Goal: Task Accomplishment & Management: Complete application form

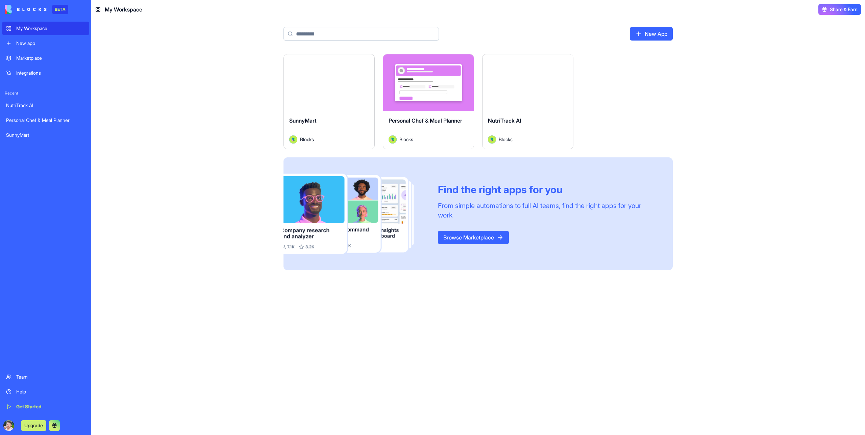
click at [46, 61] on div "Marketplace" at bounding box center [50, 58] width 69 height 7
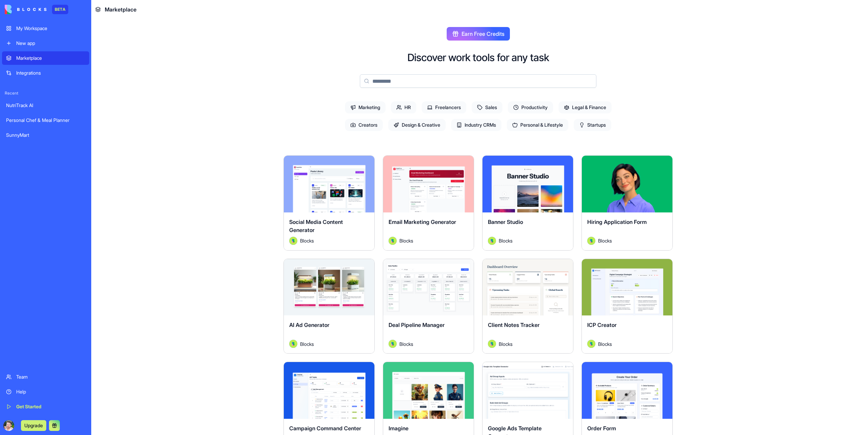
click at [589, 109] on span "Legal & Finance" at bounding box center [584, 107] width 53 height 12
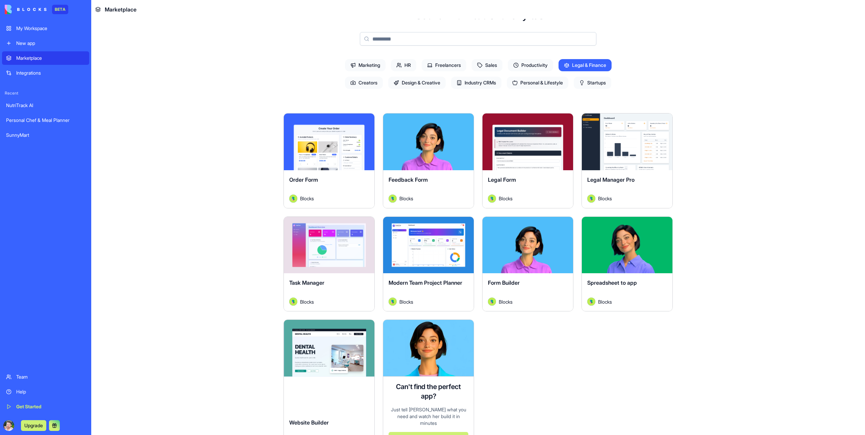
scroll to position [43, 0]
click at [620, 161] on div "Explore" at bounding box center [627, 141] width 91 height 57
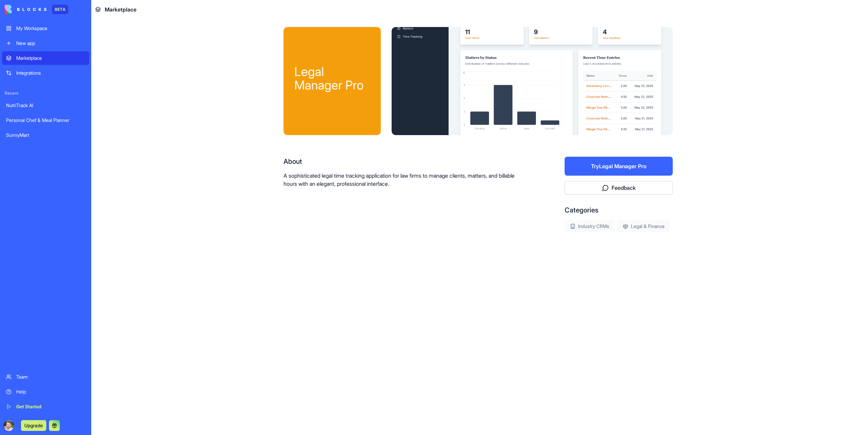
click at [634, 168] on button "Try Legal Manager Pro" at bounding box center [619, 166] width 108 height 19
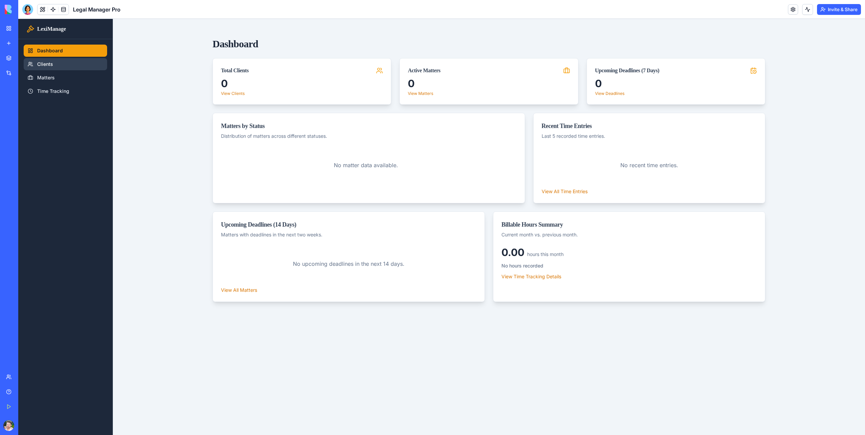
click at [59, 68] on link "Clients" at bounding box center [65, 64] width 83 height 12
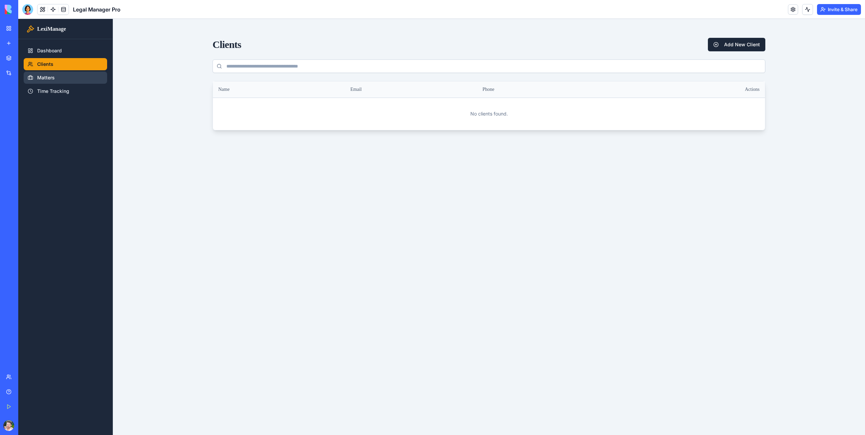
click at [56, 77] on link "Matters" at bounding box center [65, 78] width 83 height 12
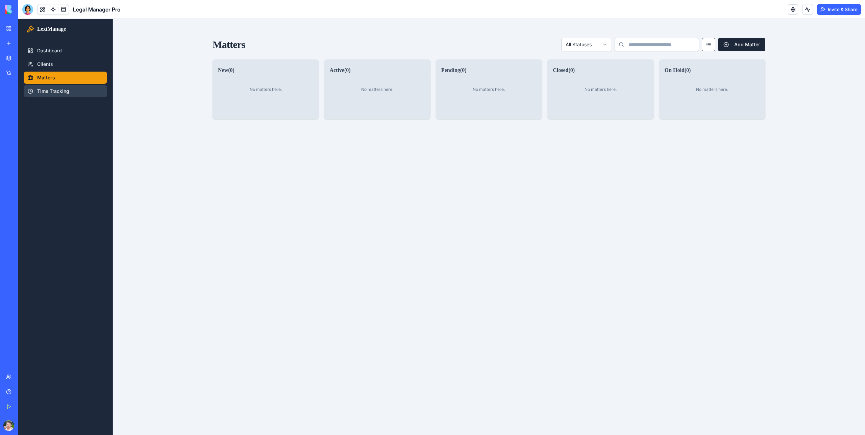
click at [58, 91] on link "Time Tracking" at bounding box center [65, 91] width 83 height 12
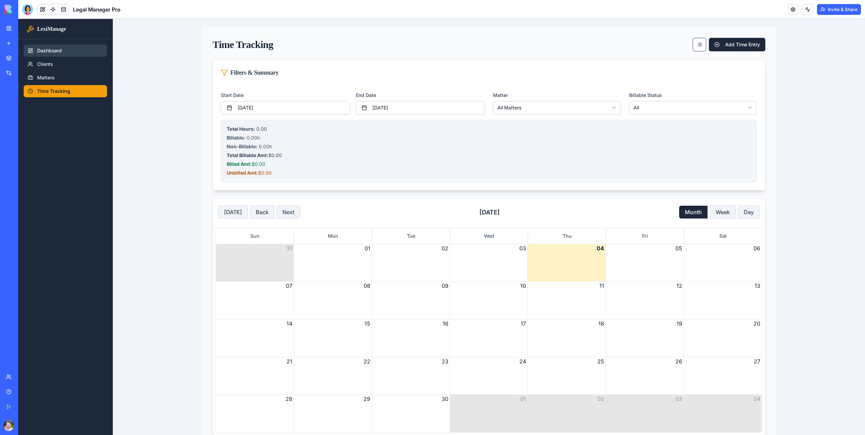
click at [51, 49] on link "Dashboard" at bounding box center [65, 51] width 83 height 12
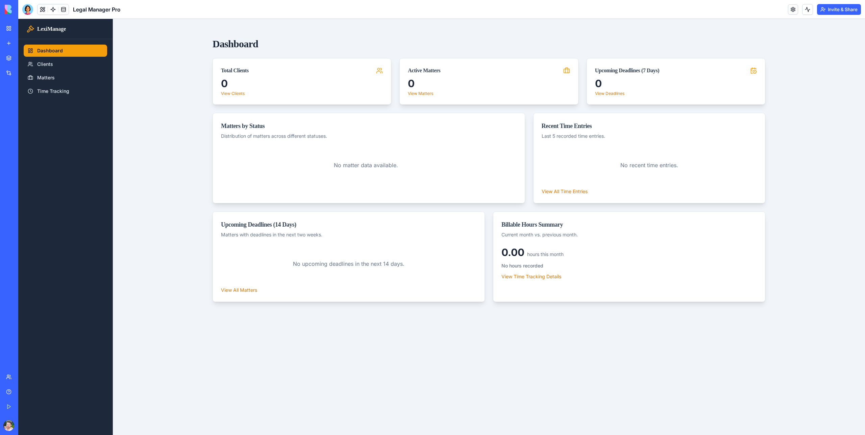
click at [25, 42] on div "New app" at bounding box center [20, 43] width 9 height 7
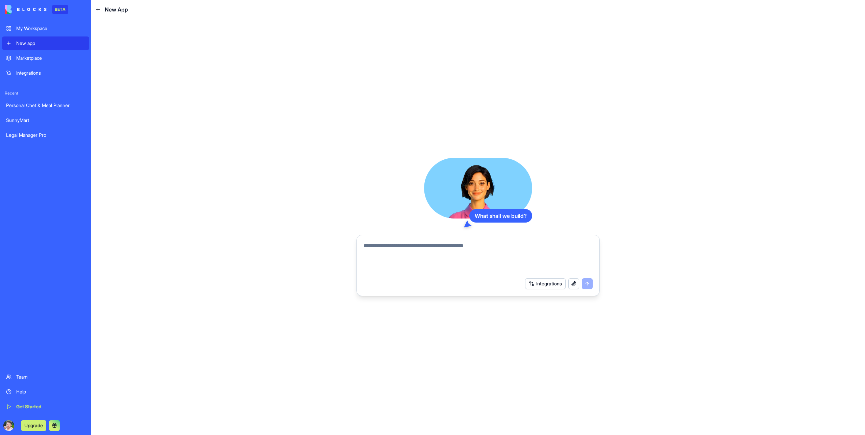
click at [497, 247] on textarea at bounding box center [477, 258] width 229 height 32
type textarea "**********"
click at [546, 286] on button "Integrations" at bounding box center [545, 283] width 41 height 11
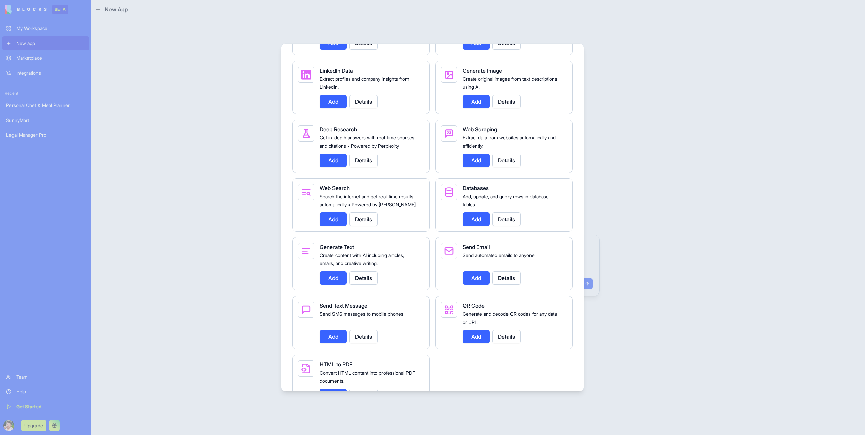
scroll to position [838, 0]
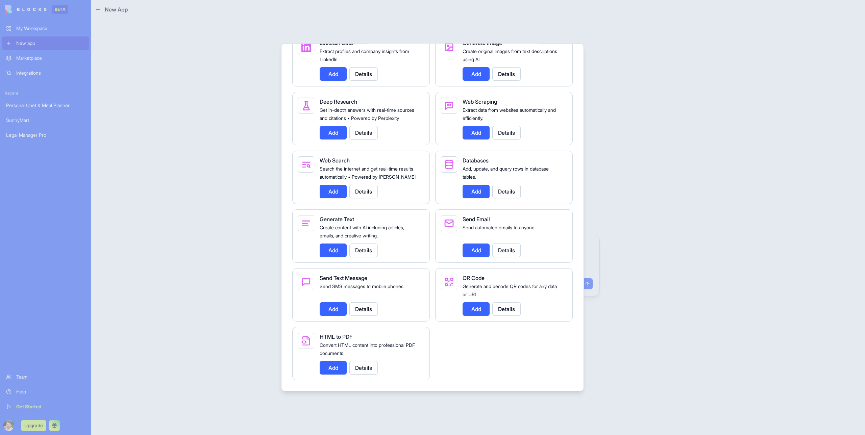
click at [477, 191] on button "Add" at bounding box center [475, 192] width 27 height 14
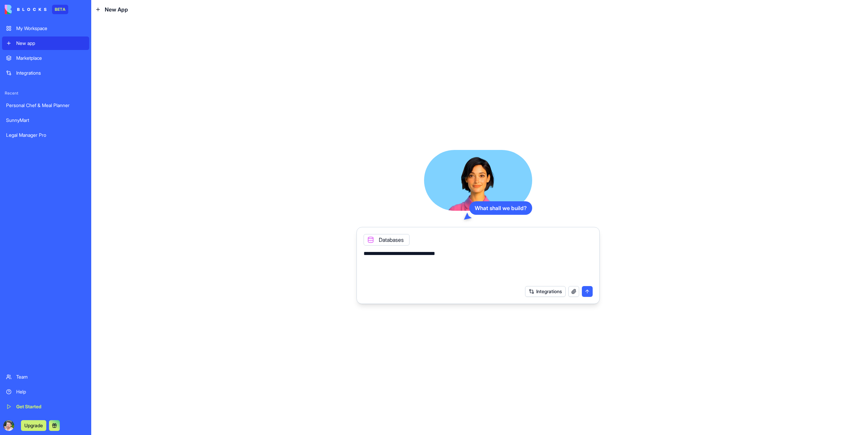
click at [549, 293] on button "Integrations" at bounding box center [545, 291] width 41 height 11
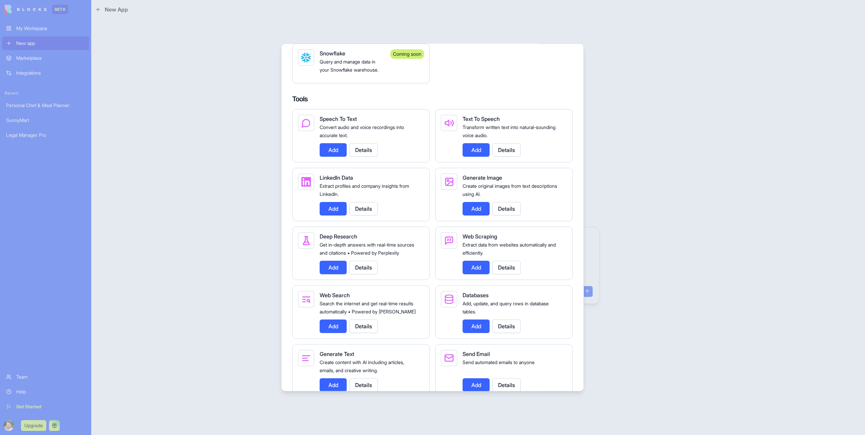
scroll to position [688, 0]
click at [338, 274] on button "Add" at bounding box center [333, 267] width 27 height 14
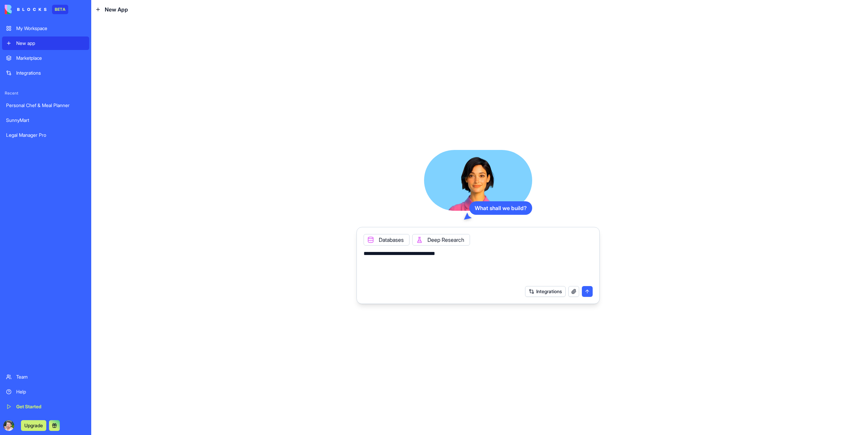
click at [531, 291] on button "Integrations" at bounding box center [545, 291] width 41 height 11
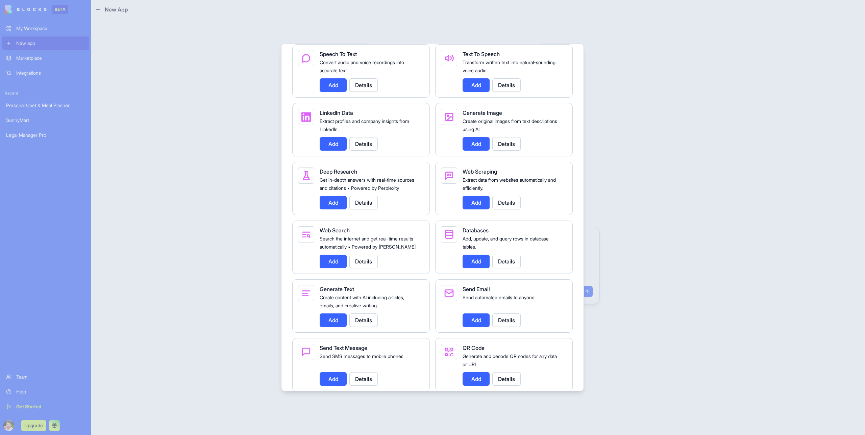
scroll to position [746, 0]
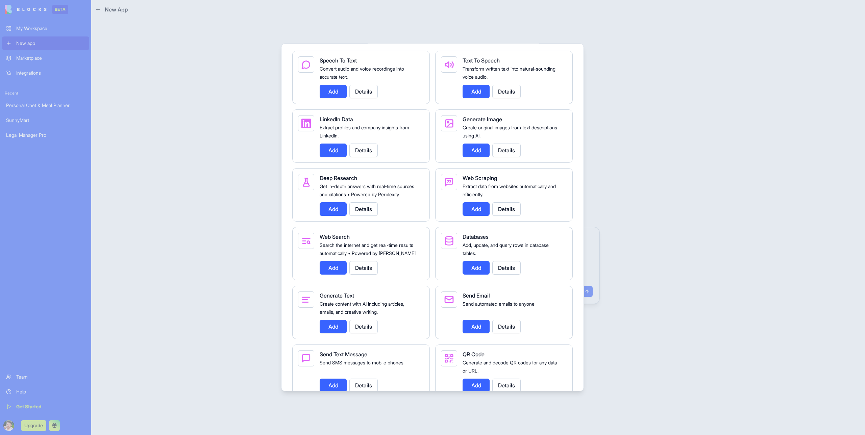
click at [594, 239] on div at bounding box center [432, 217] width 865 height 435
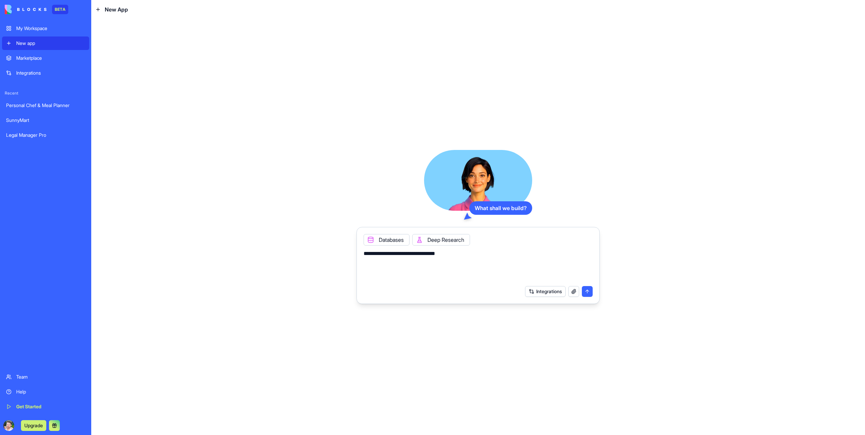
click at [586, 293] on button "submit" at bounding box center [587, 291] width 11 height 11
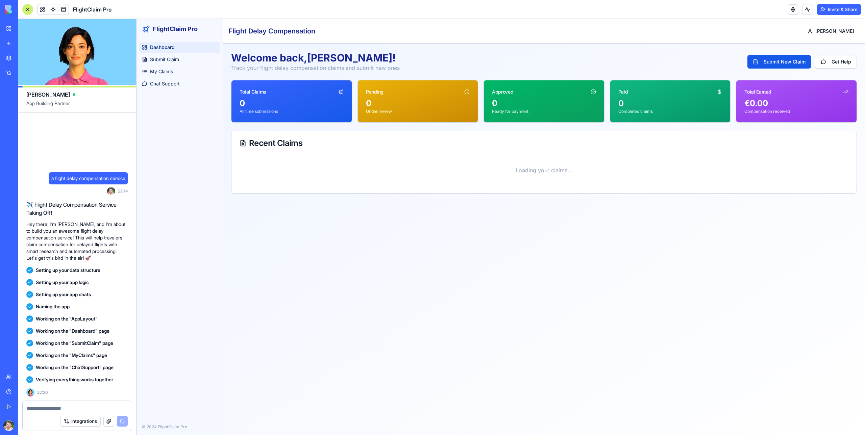
scroll to position [29, 0]
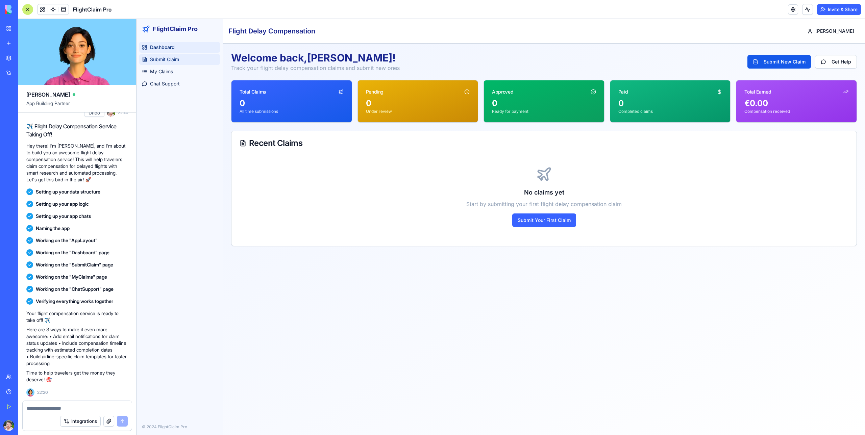
click at [173, 56] on span "Submit Claim" at bounding box center [164, 59] width 29 height 7
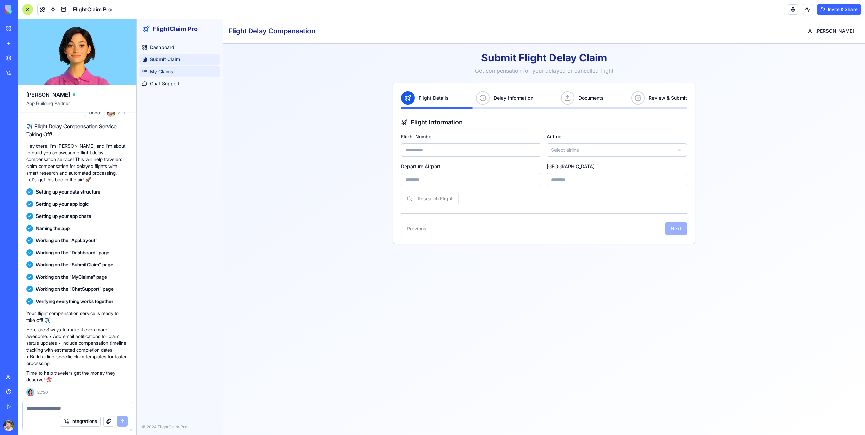
click at [170, 68] on span "My Claims" at bounding box center [161, 71] width 23 height 7
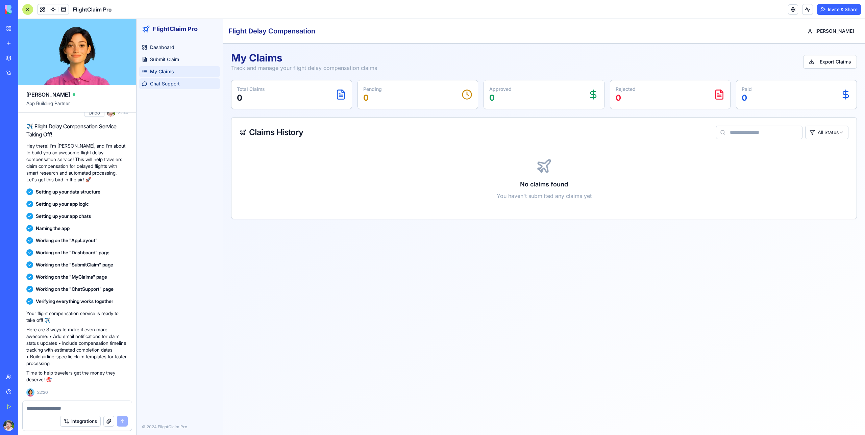
click at [168, 84] on span "Chat Support" at bounding box center [165, 83] width 30 height 7
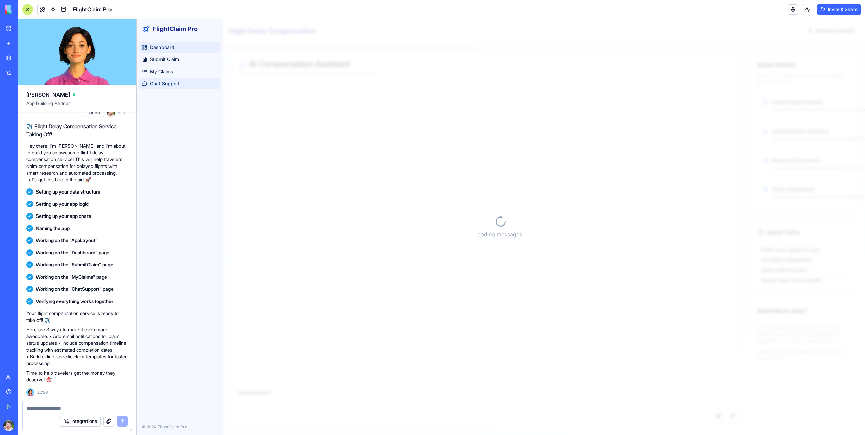
click at [172, 47] on span "Dashboard" at bounding box center [162, 47] width 24 height 7
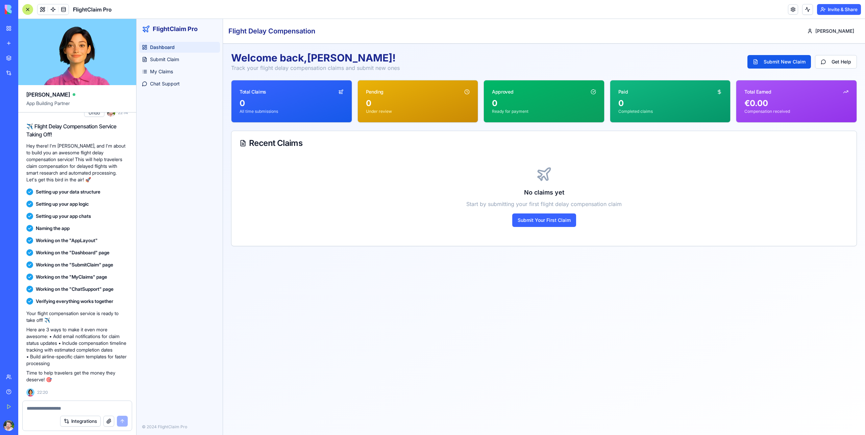
click at [57, 411] on textarea at bounding box center [77, 408] width 101 height 7
type textarea "**********"
click at [123, 421] on button "submit" at bounding box center [122, 421] width 11 height 11
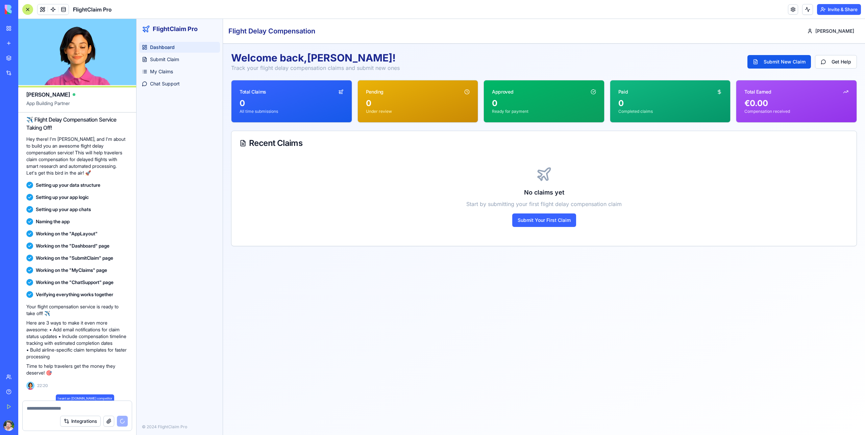
scroll to position [55, 0]
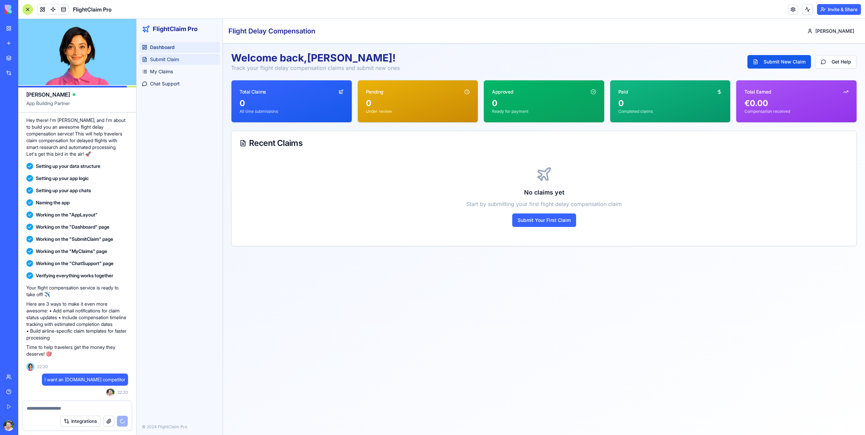
click at [177, 61] on span "Submit Claim" at bounding box center [164, 59] width 29 height 7
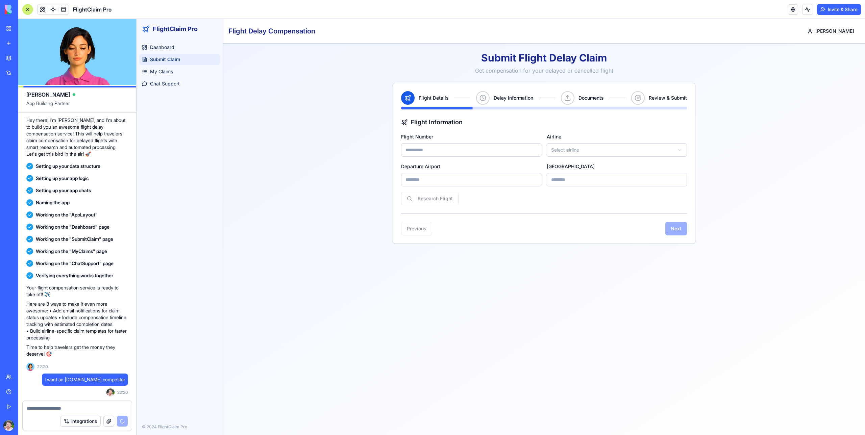
click at [496, 152] on input "Flight Number" at bounding box center [471, 150] width 140 height 14
click at [507, 187] on div "Flight Information Flight Number Airline Select airline Departure Airport Arriv…" at bounding box center [544, 162] width 286 height 88
click at [509, 183] on input "Departure Airport" at bounding box center [471, 180] width 140 height 14
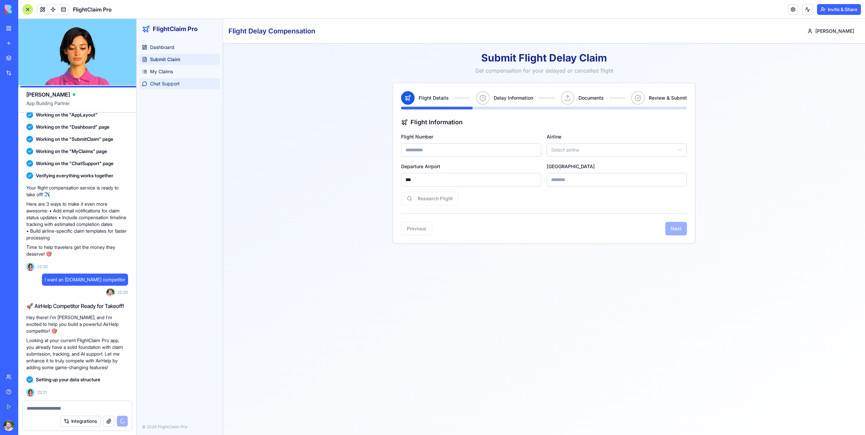
type input "***"
click at [162, 84] on span "Chat Support" at bounding box center [165, 83] width 30 height 7
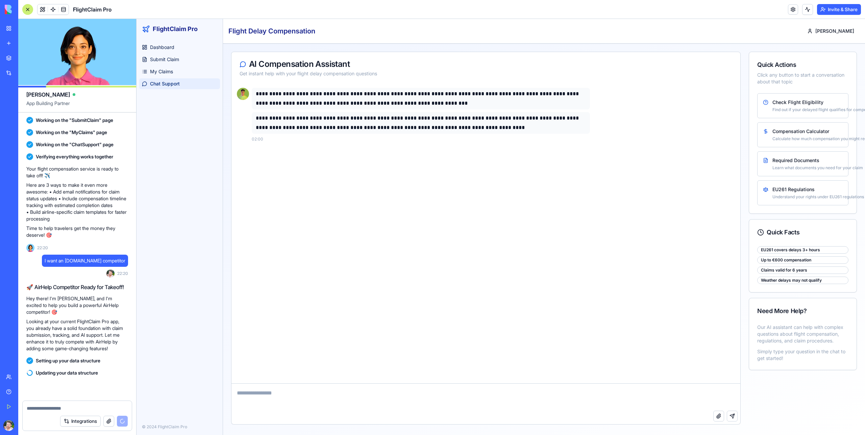
scroll to position [179, 0]
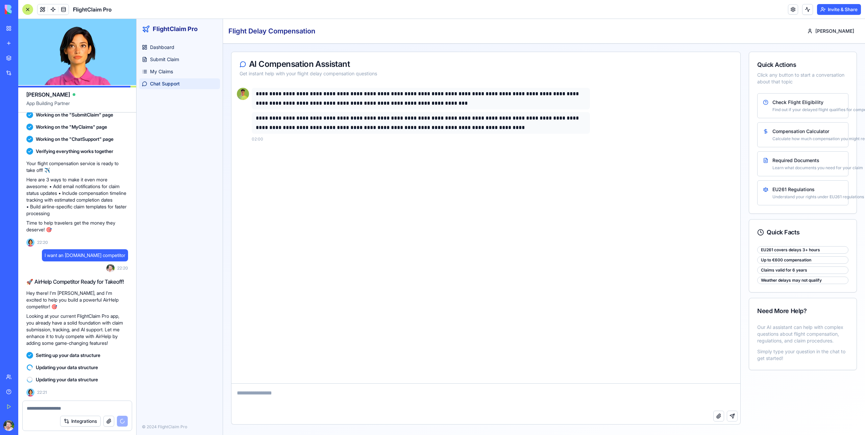
click at [792, 249] on div "EU261 covers delays 3+ hours" at bounding box center [802, 249] width 91 height 7
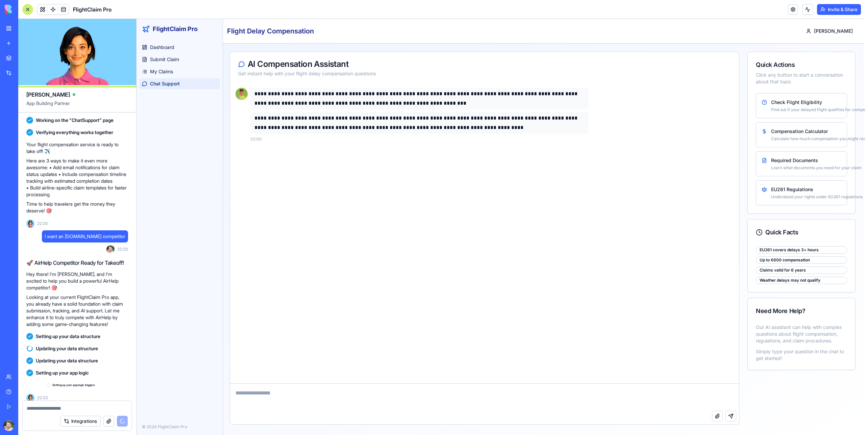
scroll to position [204, 0]
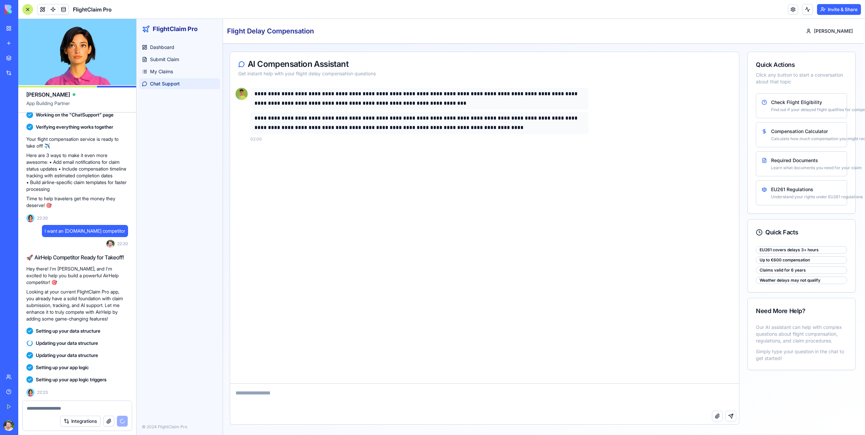
click at [173, 28] on h2 "FlightClaim Pro" at bounding box center [175, 28] width 45 height 9
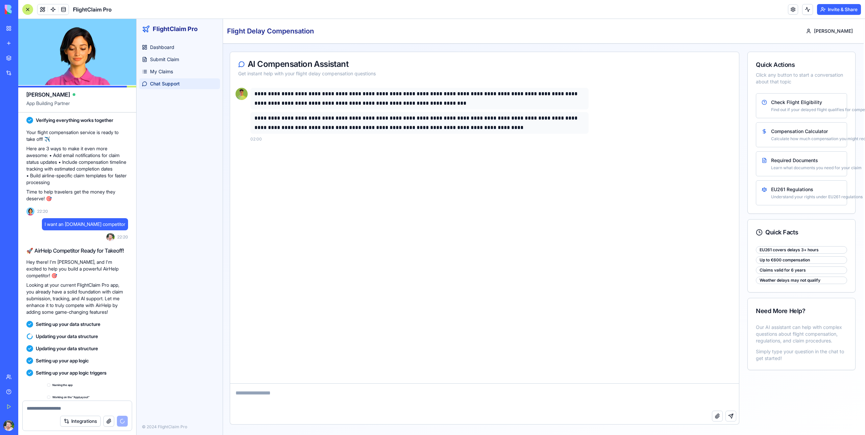
scroll to position [313, 0]
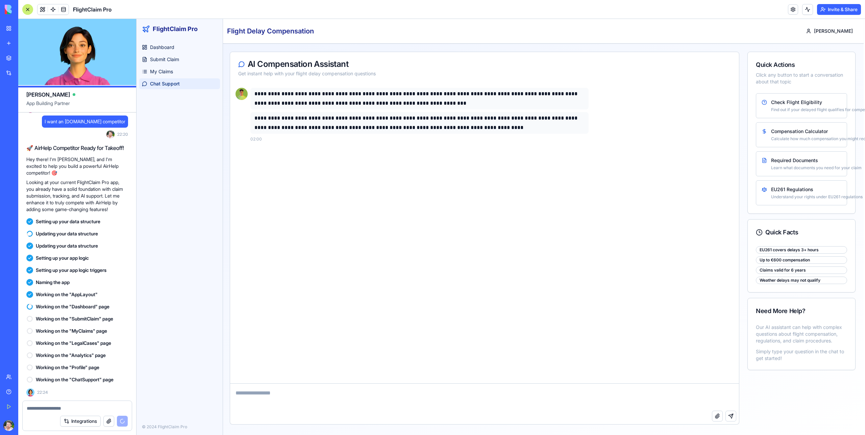
click at [177, 29] on h2 "FlightClaim Pro" at bounding box center [175, 28] width 45 height 9
click at [173, 61] on span "Submit Claim" at bounding box center [164, 59] width 29 height 7
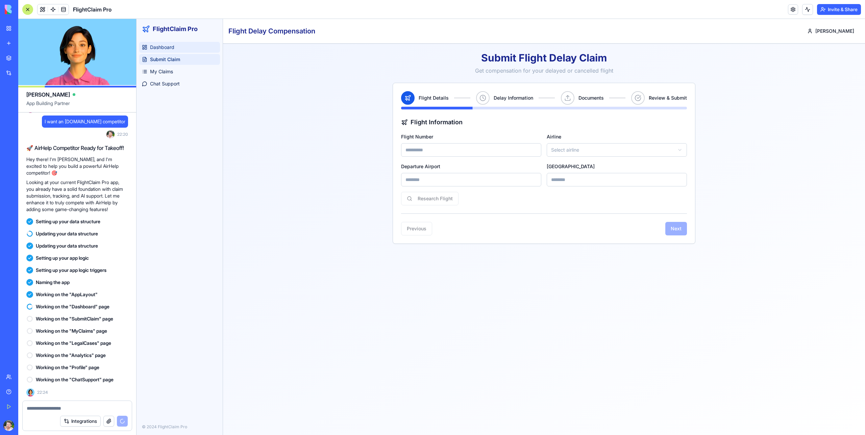
click at [166, 49] on span "Dashboard" at bounding box center [162, 47] width 24 height 7
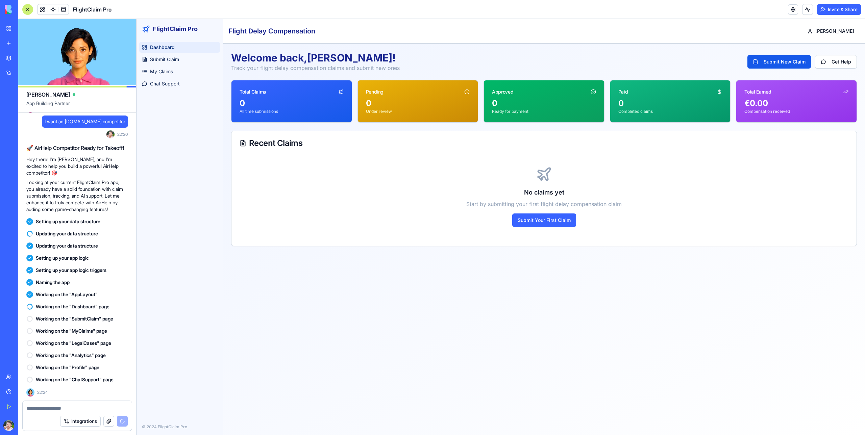
click at [106, 9] on span "FlightClaim Pro" at bounding box center [92, 9] width 39 height 8
click at [847, 62] on button "Get Help" at bounding box center [836, 62] width 42 height 14
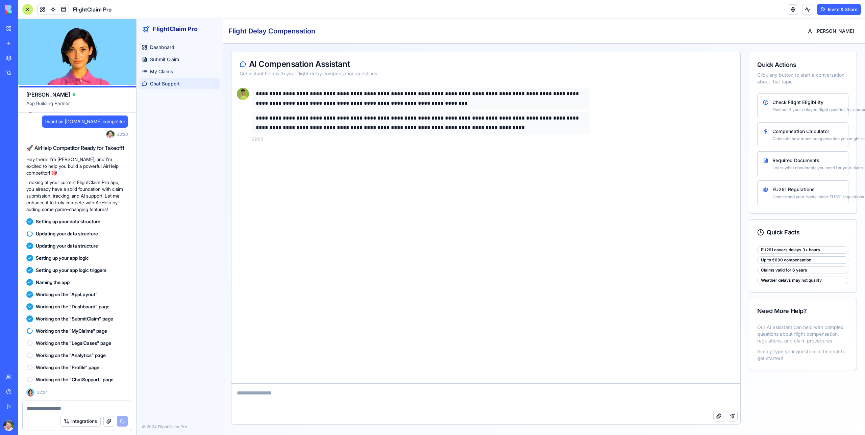
click at [348, 122] on p "**********" at bounding box center [421, 123] width 330 height 19
click at [794, 167] on div "Learn what documents you need for your claim" at bounding box center [807, 167] width 70 height 5
click at [797, 160] on div "Required Documents" at bounding box center [807, 160] width 70 height 7
click at [552, 399] on textarea at bounding box center [485, 397] width 509 height 27
click at [779, 160] on div "Required Documents" at bounding box center [807, 160] width 70 height 7
